Goal: Contribute content: Contribute content

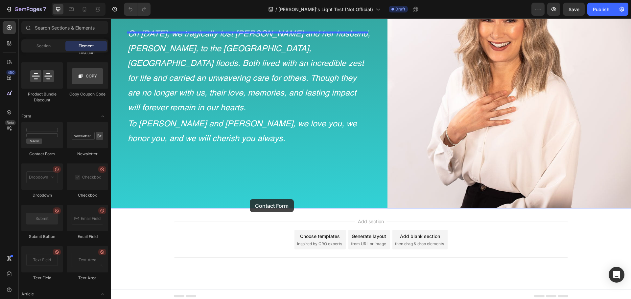
scroll to position [1231, 0]
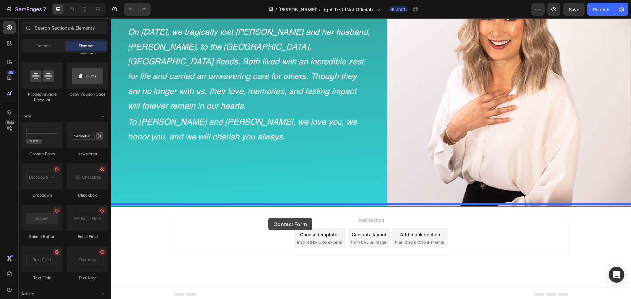
drag, startPoint x: 157, startPoint y: 146, endPoint x: 268, endPoint y: 218, distance: 132.1
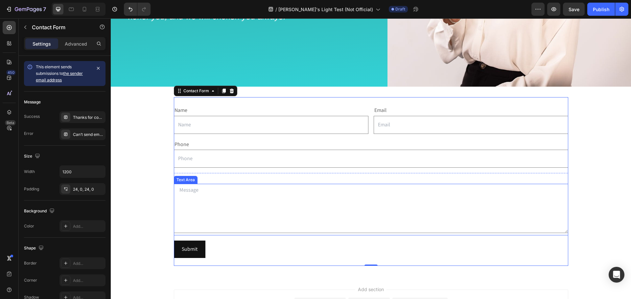
scroll to position [1362, 0]
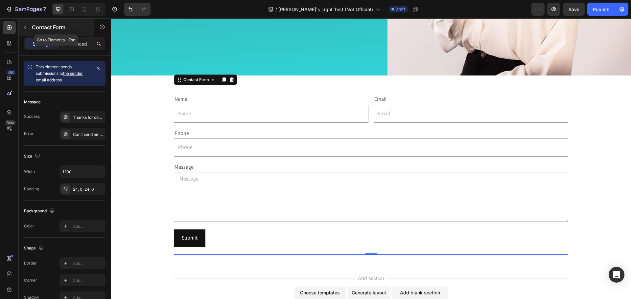
click at [23, 25] on icon "button" at bounding box center [25, 27] width 5 height 5
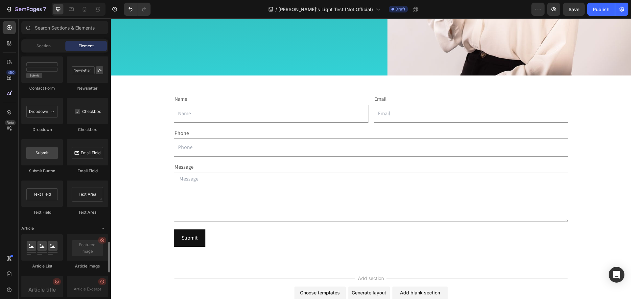
scroll to position [1472, 0]
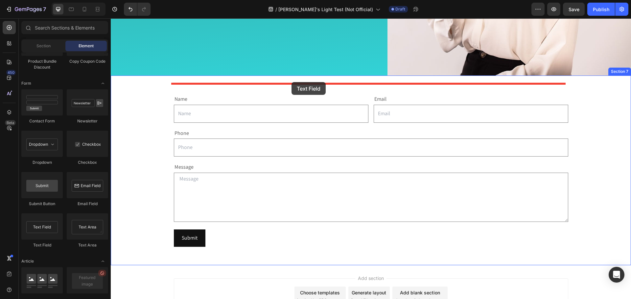
drag, startPoint x: 149, startPoint y: 250, endPoint x: 291, endPoint y: 82, distance: 220.3
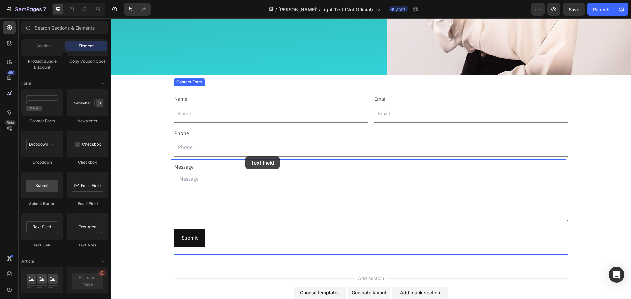
drag, startPoint x: 153, startPoint y: 247, endPoint x: 245, endPoint y: 156, distance: 128.9
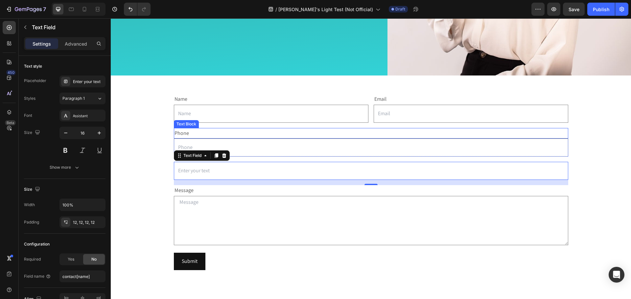
click at [203, 130] on div "Phone" at bounding box center [371, 133] width 394 height 11
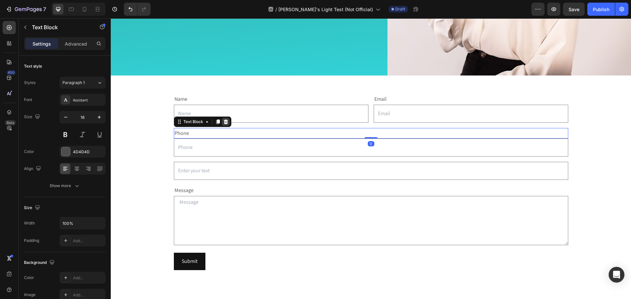
click at [223, 120] on icon at bounding box center [225, 122] width 4 height 5
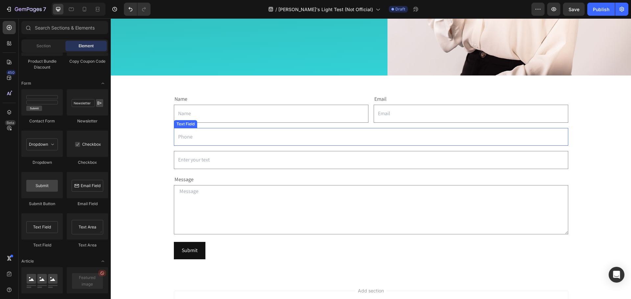
click at [209, 130] on input "text" at bounding box center [371, 137] width 394 height 18
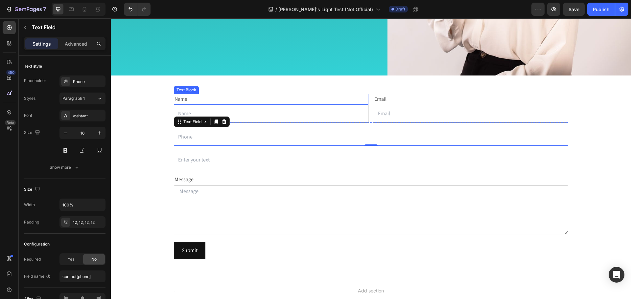
click at [231, 95] on div "Name" at bounding box center [271, 99] width 195 height 11
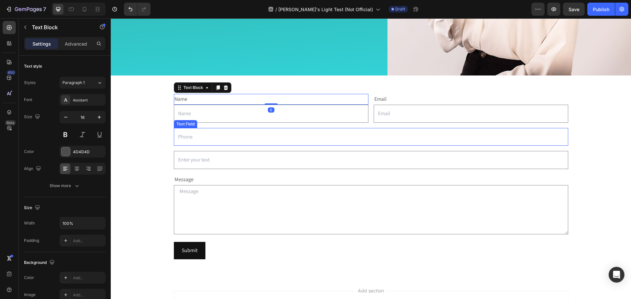
click at [222, 128] on input "text" at bounding box center [371, 137] width 394 height 18
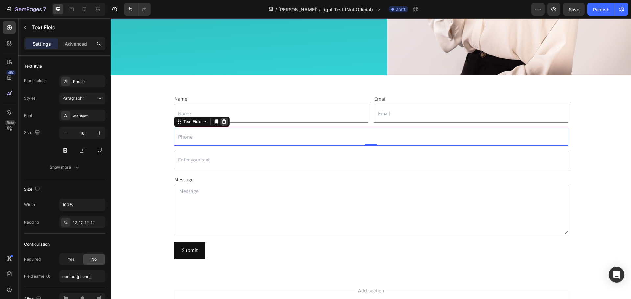
click at [220, 119] on div at bounding box center [224, 122] width 8 height 8
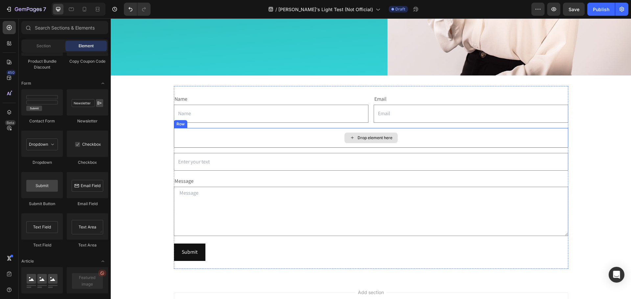
click at [228, 130] on div "Drop element here" at bounding box center [371, 138] width 394 height 20
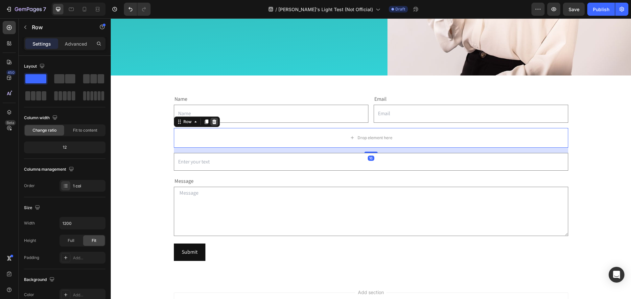
click at [212, 120] on icon at bounding box center [214, 122] width 4 height 5
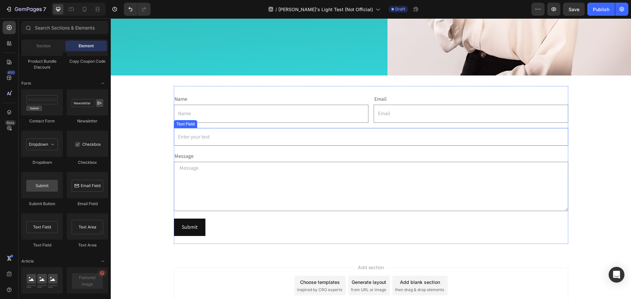
click at [198, 138] on input "text" at bounding box center [371, 137] width 394 height 18
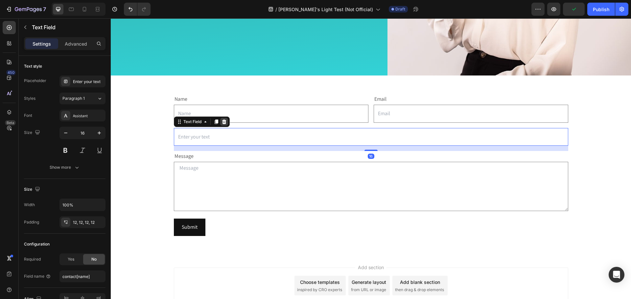
click at [223, 118] on div at bounding box center [224, 122] width 8 height 8
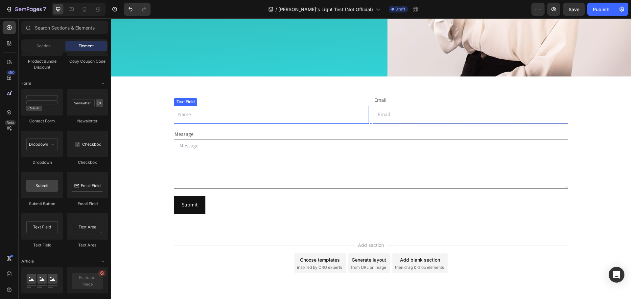
scroll to position [1185, 0]
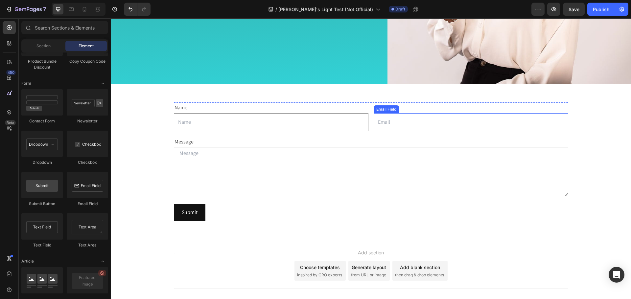
click at [385, 107] on div "Email Field" at bounding box center [386, 109] width 23 height 6
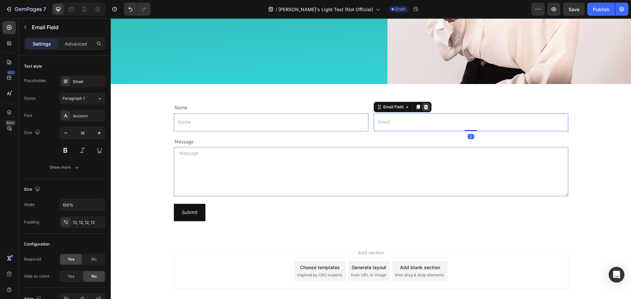
click at [425, 105] on icon at bounding box center [426, 107] width 4 height 5
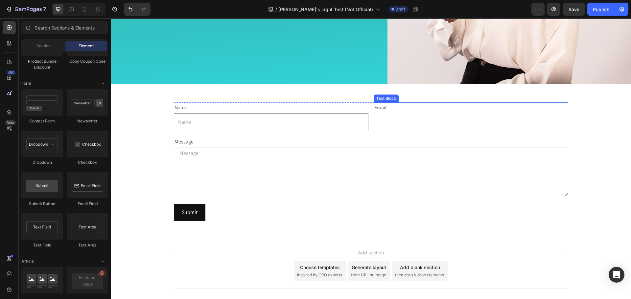
click at [387, 103] on div "Email" at bounding box center [471, 108] width 195 height 11
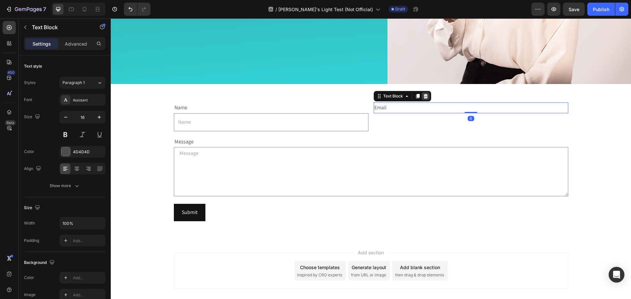
click at [423, 94] on icon at bounding box center [425, 96] width 5 height 5
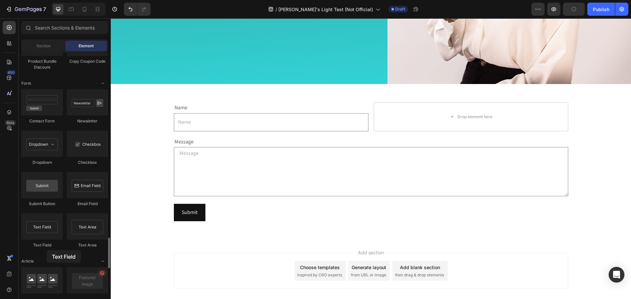
scroll to position [1201, 0]
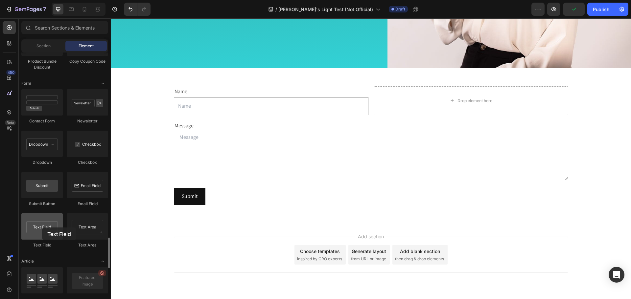
drag, startPoint x: 42, startPoint y: 231, endPoint x: 42, endPoint y: 228, distance: 3.3
click at [42, 228] on div at bounding box center [41, 227] width 41 height 26
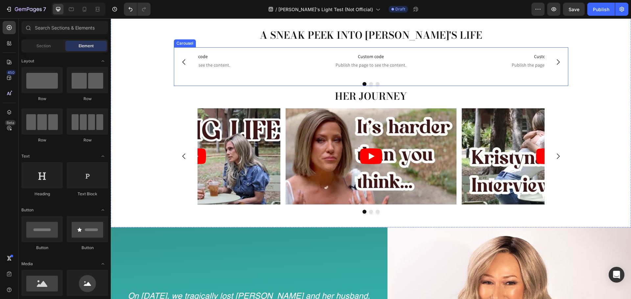
scroll to position [953, 0]
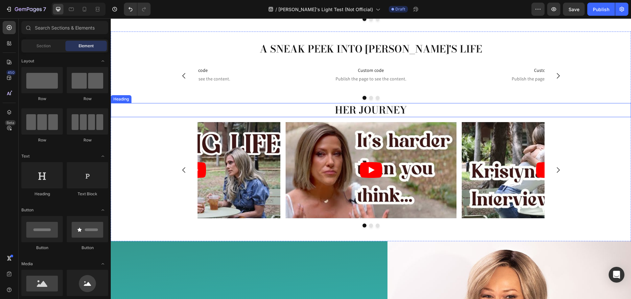
click at [349, 110] on h2 "Her journey" at bounding box center [371, 110] width 520 height 14
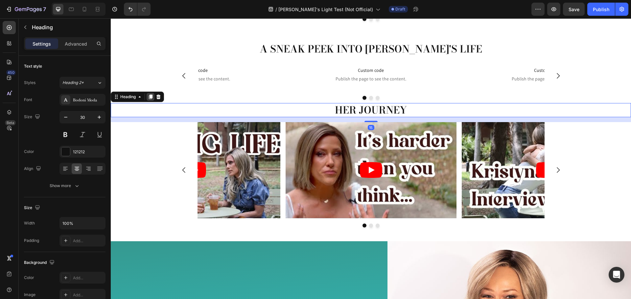
click at [149, 98] on icon at bounding box center [150, 96] width 5 height 5
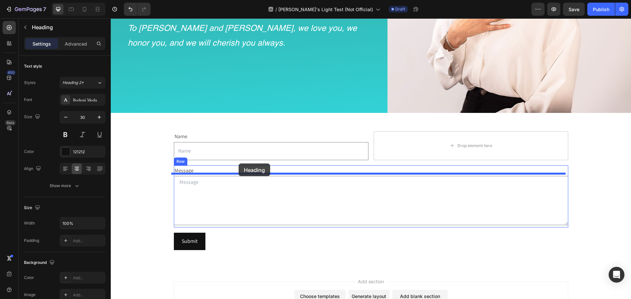
scroll to position [1340, 0]
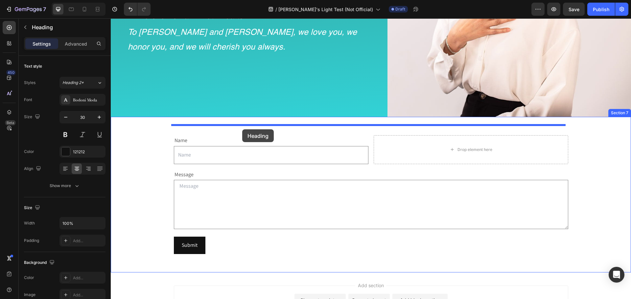
drag, startPoint x: 127, startPoint y: 118, endPoint x: 242, endPoint y: 129, distance: 115.9
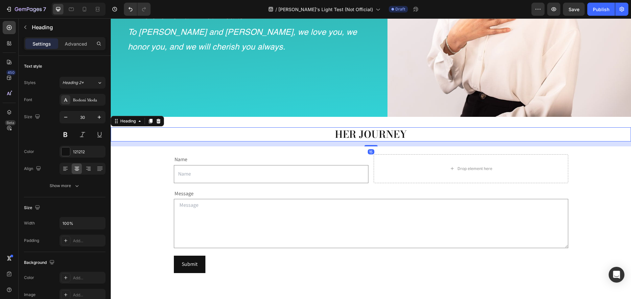
click at [351, 127] on h2 "Her journey" at bounding box center [371, 134] width 520 height 14
click at [351, 128] on p "Her journey" at bounding box center [370, 134] width 519 height 13
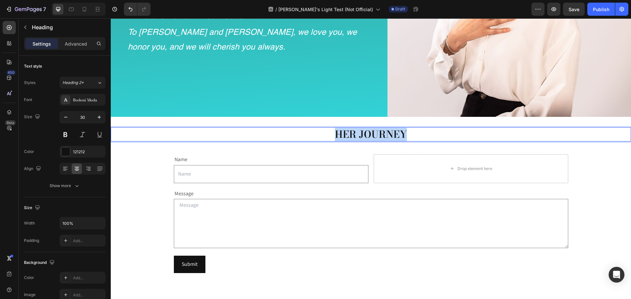
click at [351, 128] on p "Her journey" at bounding box center [370, 134] width 519 height 13
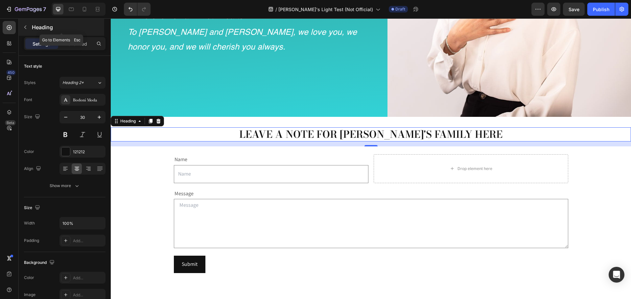
click at [26, 25] on icon "button" at bounding box center [25, 27] width 5 height 5
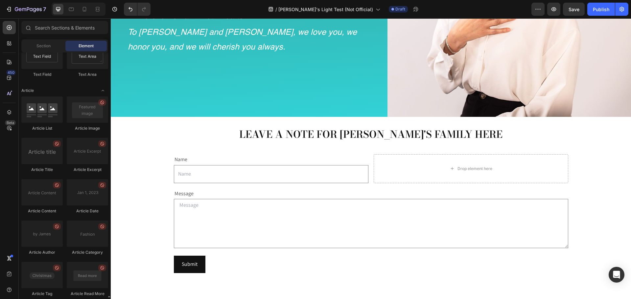
scroll to position [1702, 0]
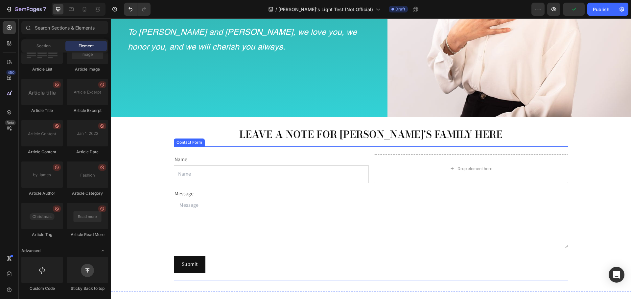
click at [208, 182] on div "Name Text Block Text Field Drop element here Row Message Text Block Text Area R…" at bounding box center [371, 214] width 394 height 135
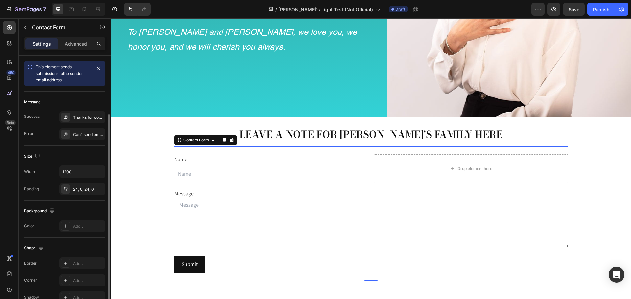
scroll to position [73, 0]
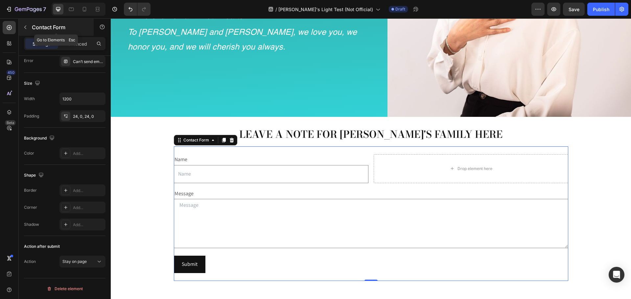
click at [25, 25] on icon "button" at bounding box center [25, 27] width 5 height 5
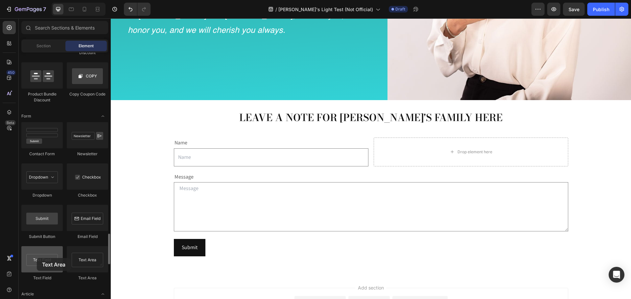
scroll to position [1372, 0]
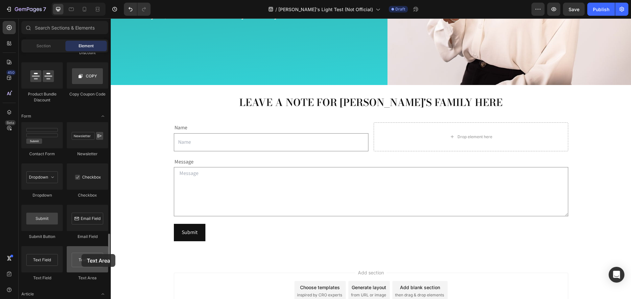
drag, startPoint x: 83, startPoint y: 265, endPoint x: 81, endPoint y: 254, distance: 11.0
click at [81, 254] on div at bounding box center [87, 259] width 41 height 26
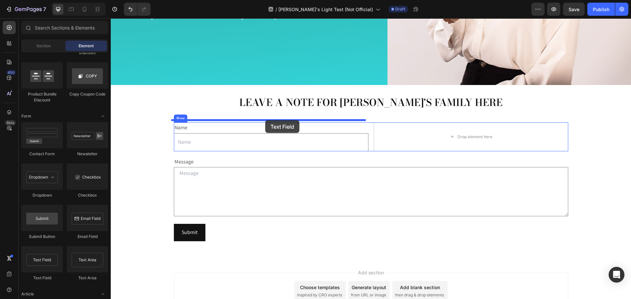
drag, startPoint x: 167, startPoint y: 205, endPoint x: 265, endPoint y: 120, distance: 129.7
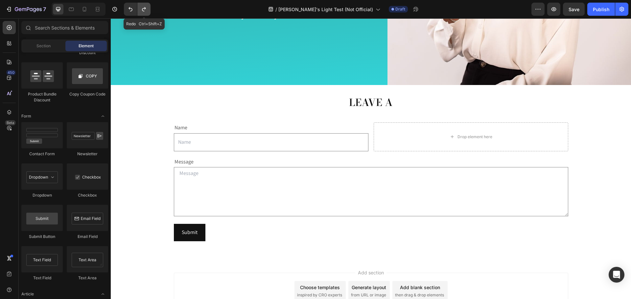
click at [143, 11] on icon "Undo/Redo" at bounding box center [144, 9] width 4 height 4
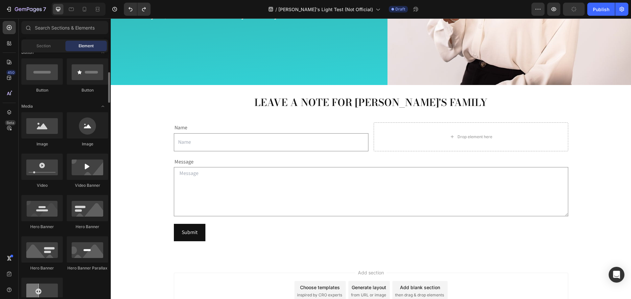
scroll to position [0, 0]
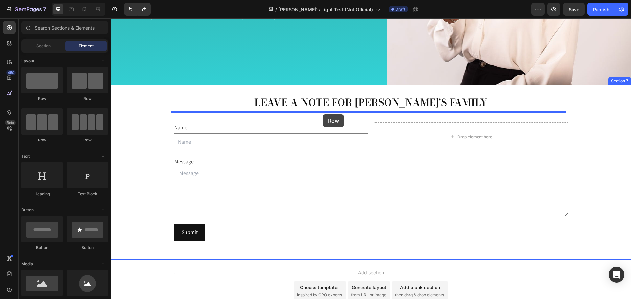
drag, startPoint x: 153, startPoint y: 105, endPoint x: 323, endPoint y: 113, distance: 169.4
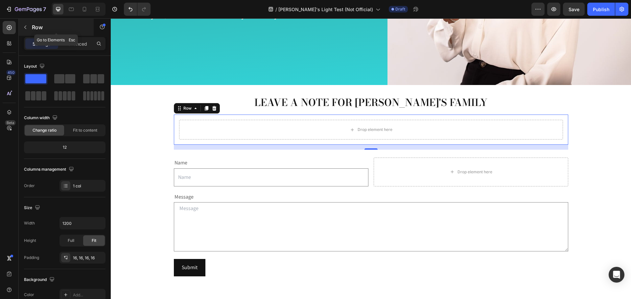
click at [28, 23] on button "button" at bounding box center [25, 27] width 11 height 11
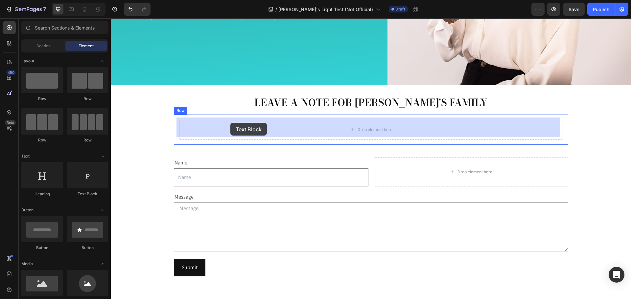
drag, startPoint x: 191, startPoint y: 195, endPoint x: 230, endPoint y: 123, distance: 82.2
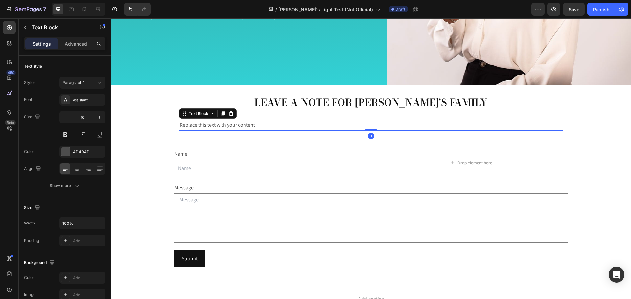
click at [226, 122] on div "Replace this text with your content" at bounding box center [371, 125] width 384 height 11
click at [226, 122] on p "Replace this text with your content" at bounding box center [371, 126] width 382 height 10
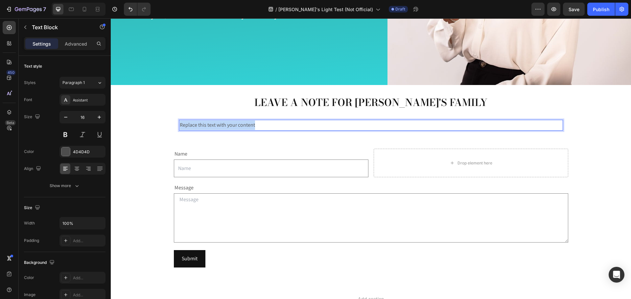
click at [226, 122] on p "Replace this text with your content" at bounding box center [371, 126] width 382 height 10
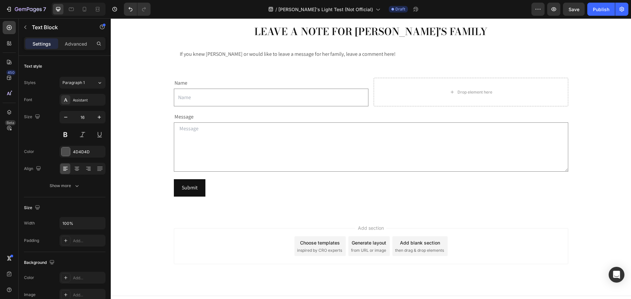
scroll to position [1432, 0]
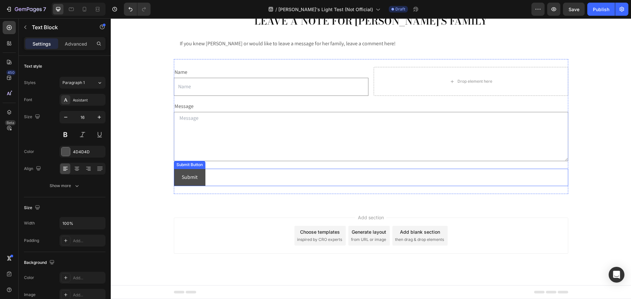
click at [176, 175] on button "Submit" at bounding box center [190, 177] width 32 height 17
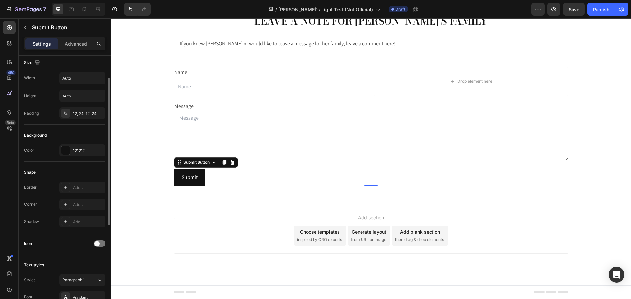
scroll to position [0, 0]
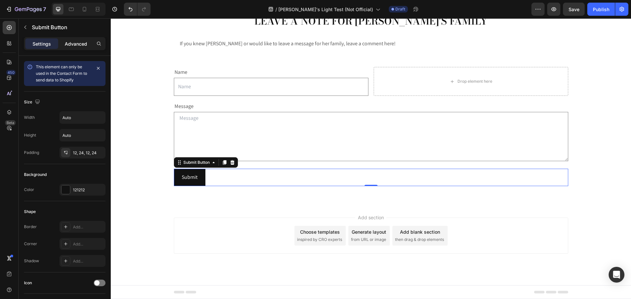
click at [66, 46] on p "Advanced" at bounding box center [76, 43] width 22 height 7
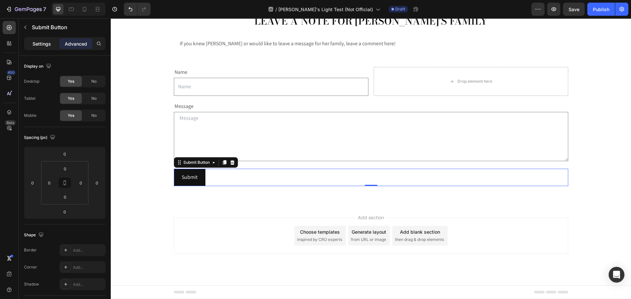
click at [36, 43] on p "Settings" at bounding box center [42, 43] width 18 height 7
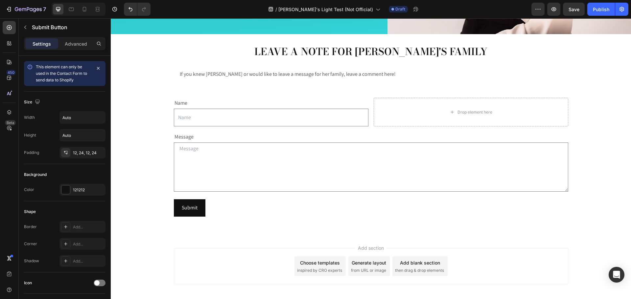
scroll to position [1432, 0]
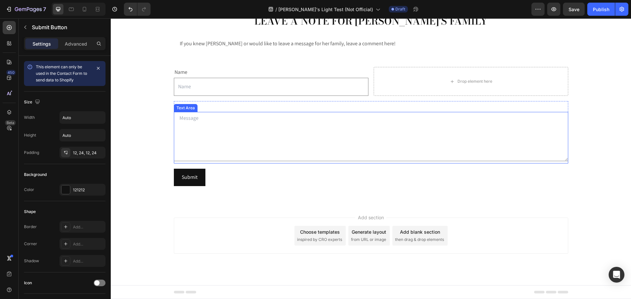
click at [242, 123] on textarea at bounding box center [371, 136] width 394 height 49
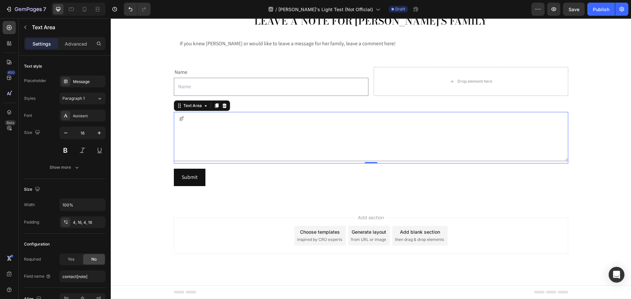
type textarea "g"
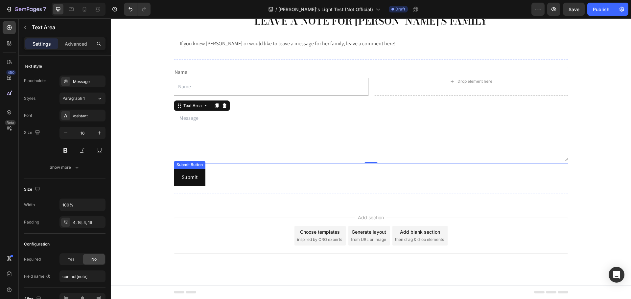
click at [243, 186] on div "Submit Submit Button" at bounding box center [371, 177] width 394 height 17
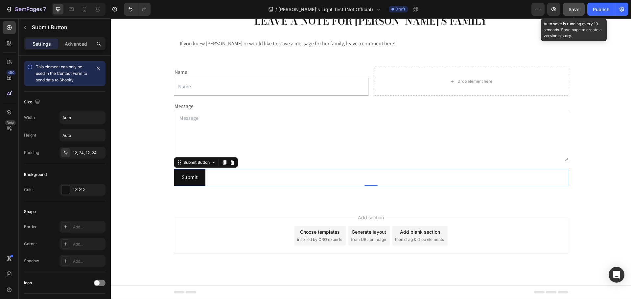
click at [571, 9] on span "Save" at bounding box center [573, 10] width 11 height 6
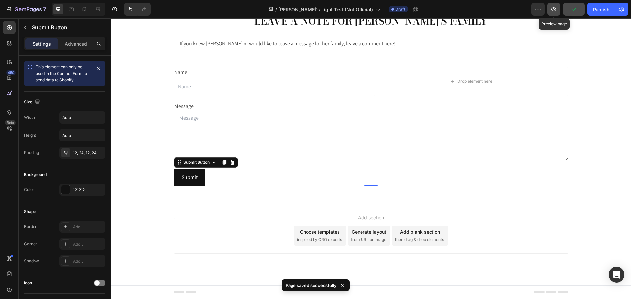
click at [555, 9] on icon "button" at bounding box center [553, 9] width 5 height 4
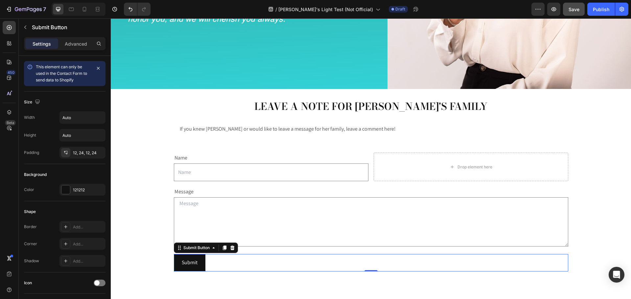
scroll to position [1333, 0]
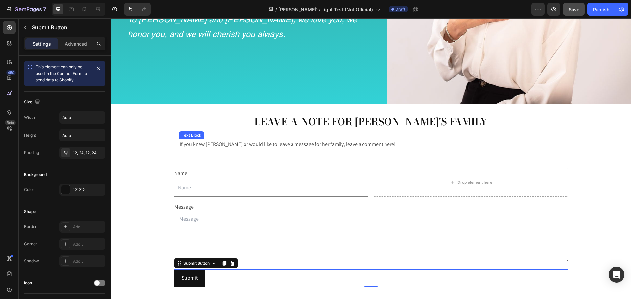
click at [221, 142] on p "If you knew [PERSON_NAME] or would like to leave a message for her family, leav…" at bounding box center [371, 145] width 382 height 10
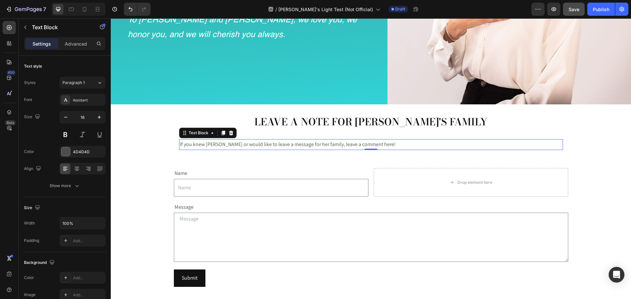
click at [352, 140] on p "If you knew [PERSON_NAME] or would like to leave a message for her family, leav…" at bounding box center [371, 145] width 382 height 10
click at [368, 140] on p "If you knew [PERSON_NAME] or would like to leave a message for her family, leav…" at bounding box center [371, 145] width 382 height 10
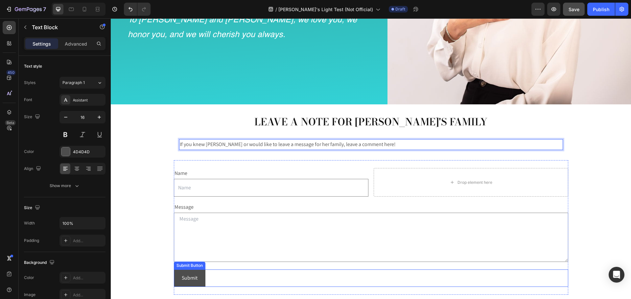
click at [196, 281] on button "Submit" at bounding box center [190, 278] width 32 height 17
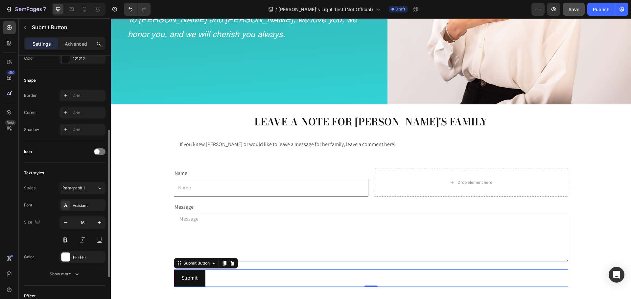
scroll to position [204, 0]
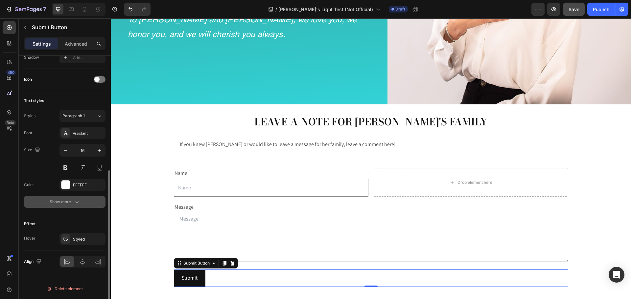
click at [57, 203] on div "Show more" at bounding box center [65, 202] width 31 height 7
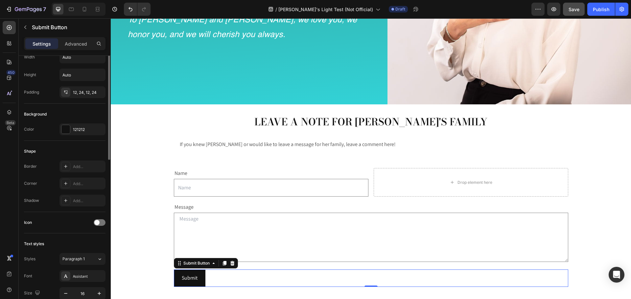
scroll to position [0, 0]
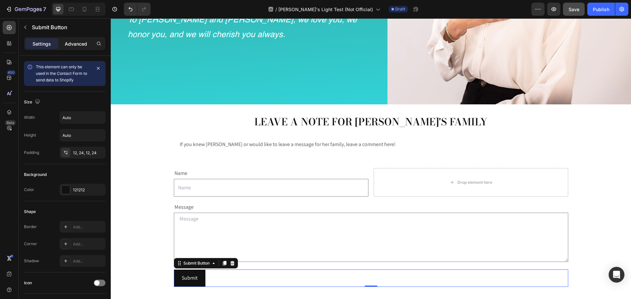
click at [69, 47] on p "Advanced" at bounding box center [76, 43] width 22 height 7
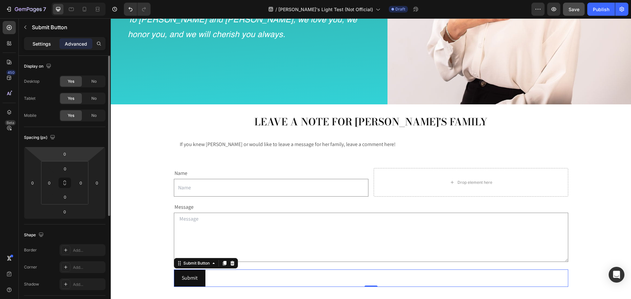
click at [44, 43] on p "Settings" at bounding box center [42, 43] width 18 height 7
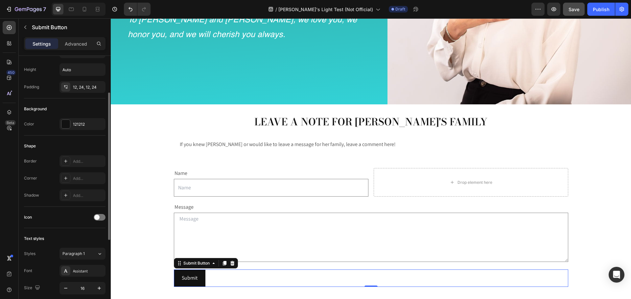
scroll to position [99, 0]
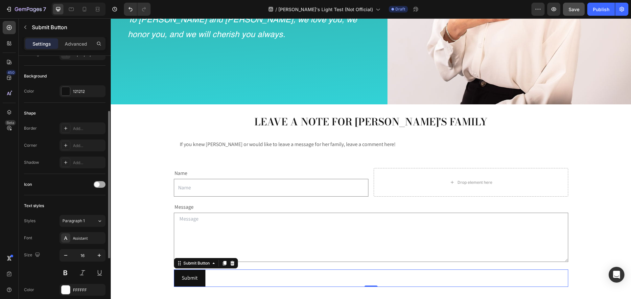
click at [95, 183] on span at bounding box center [96, 184] width 5 height 5
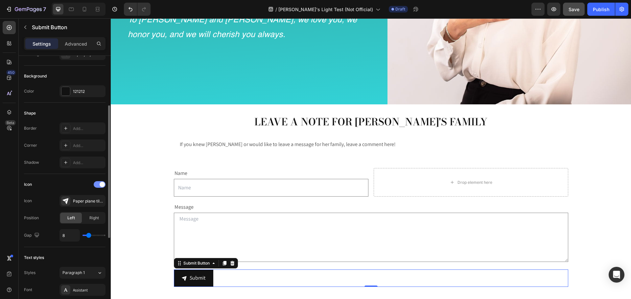
click at [101, 184] on span at bounding box center [102, 184] width 5 height 5
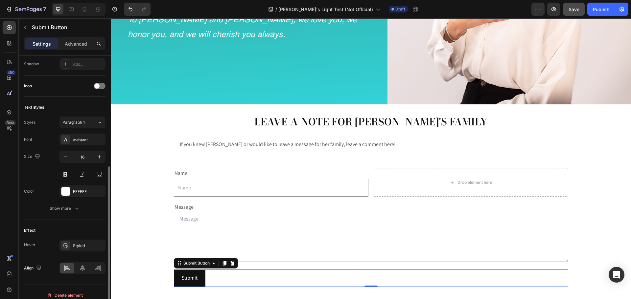
scroll to position [204, 0]
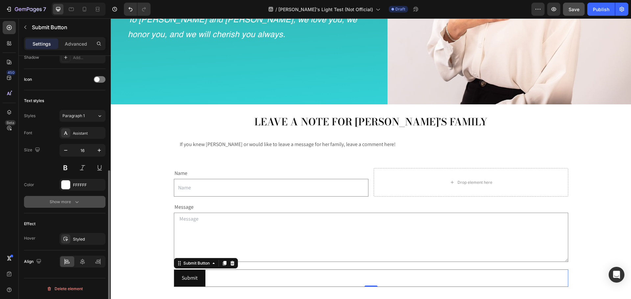
click at [62, 202] on div "Show more" at bounding box center [65, 202] width 31 height 7
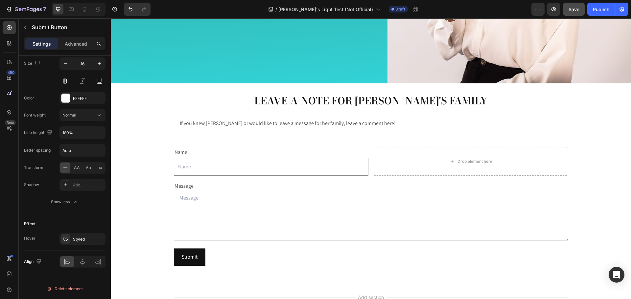
scroll to position [1389, 0]
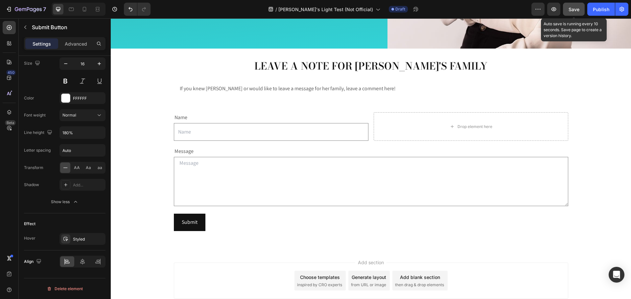
click at [571, 13] on button "Save" at bounding box center [574, 9] width 22 height 13
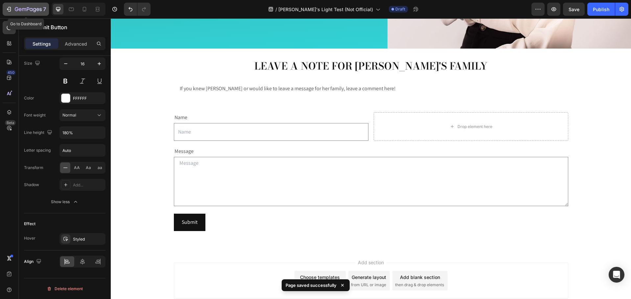
click at [31, 6] on div "7" at bounding box center [30, 9] width 31 height 8
